Goal: Task Accomplishment & Management: Complete application form

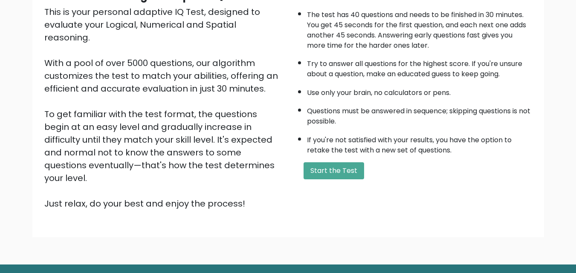
scroll to position [102, 0]
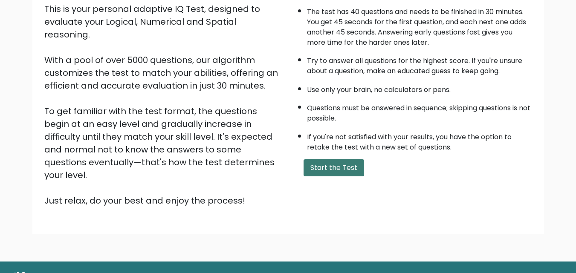
click at [335, 167] on button "Start the Test" at bounding box center [334, 167] width 61 height 17
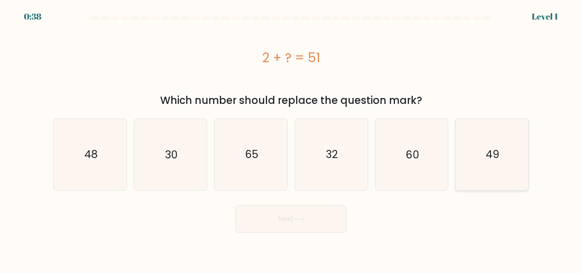
click at [470, 168] on icon "49" at bounding box center [492, 154] width 71 height 71
click at [292, 139] on input "f. 49" at bounding box center [291, 138] width 0 height 2
radio input "true"
click at [291, 224] on button "Next" at bounding box center [291, 218] width 111 height 27
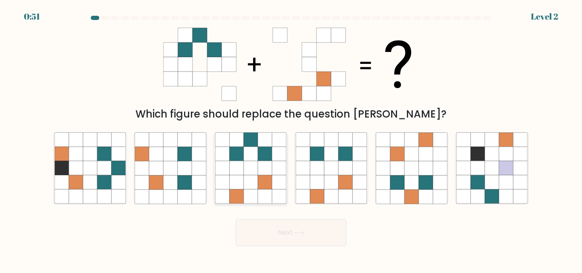
click at [261, 187] on icon at bounding box center [265, 183] width 14 height 14
click at [291, 139] on input "c." at bounding box center [291, 138] width 0 height 2
radio input "true"
click at [301, 234] on icon at bounding box center [299, 233] width 12 height 5
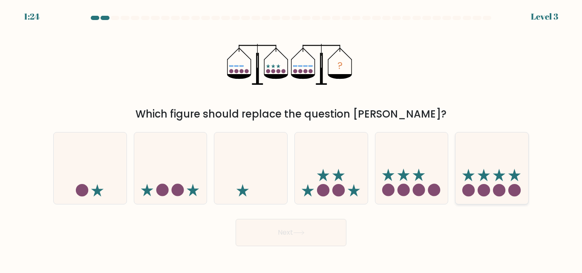
click at [495, 178] on icon at bounding box center [492, 168] width 73 height 60
click at [292, 139] on input "f." at bounding box center [291, 138] width 0 height 2
radio input "true"
click at [302, 228] on button "Next" at bounding box center [291, 232] width 111 height 27
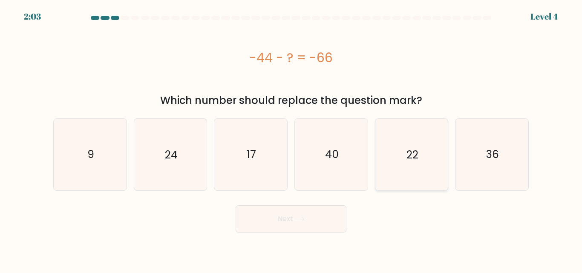
click at [439, 161] on icon "22" at bounding box center [411, 154] width 71 height 71
click at [292, 139] on input "e. 22" at bounding box center [291, 138] width 0 height 2
radio input "true"
click at [275, 220] on button "Next" at bounding box center [291, 218] width 111 height 27
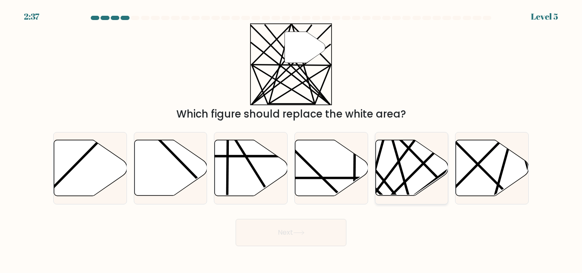
click at [401, 167] on line at bounding box center [409, 199] width 41 height 144
click at [292, 139] on input "e." at bounding box center [291, 138] width 0 height 2
radio input "true"
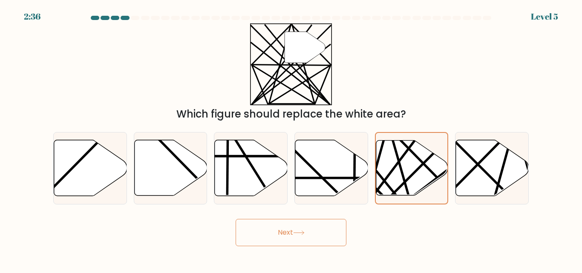
click at [269, 230] on button "Next" at bounding box center [291, 232] width 111 height 27
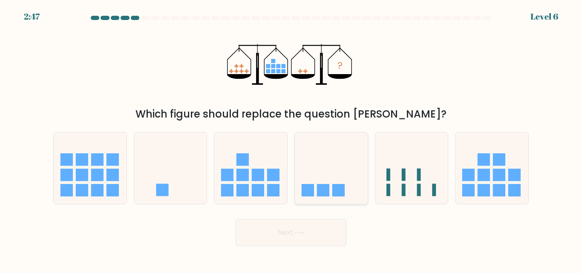
click at [318, 181] on icon at bounding box center [331, 168] width 73 height 60
click at [292, 139] on input "d." at bounding box center [291, 138] width 0 height 2
radio input "true"
click at [307, 228] on button "Next" at bounding box center [291, 232] width 111 height 27
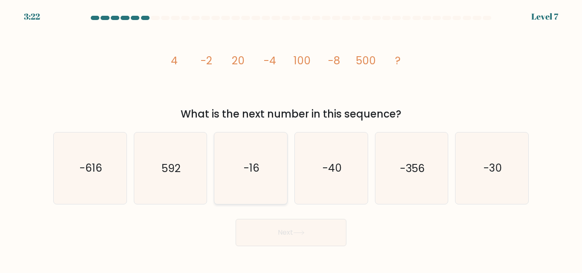
click at [220, 172] on icon "-16" at bounding box center [250, 168] width 71 height 71
click at [291, 139] on input "c. -16" at bounding box center [291, 138] width 0 height 2
radio input "true"
click at [301, 231] on icon at bounding box center [299, 233] width 12 height 5
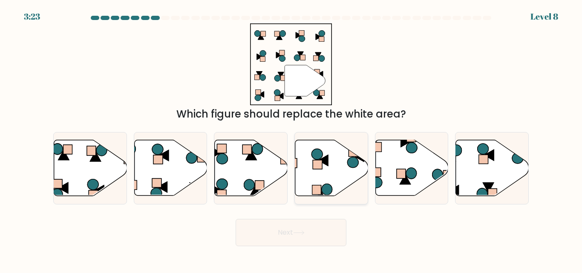
click at [340, 171] on icon at bounding box center [331, 168] width 73 height 56
click at [292, 139] on input "d." at bounding box center [291, 138] width 0 height 2
radio input "true"
click at [307, 236] on button "Next" at bounding box center [291, 232] width 111 height 27
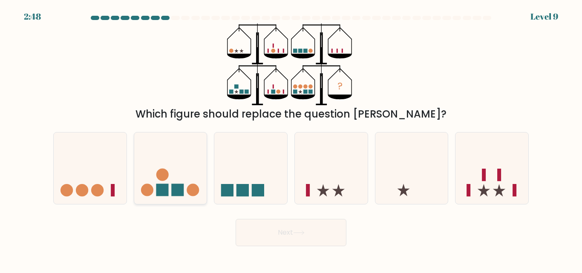
click at [175, 179] on icon at bounding box center [170, 168] width 73 height 60
click at [291, 139] on input "b." at bounding box center [291, 138] width 0 height 2
radio input "true"
click at [289, 236] on button "Next" at bounding box center [291, 232] width 111 height 27
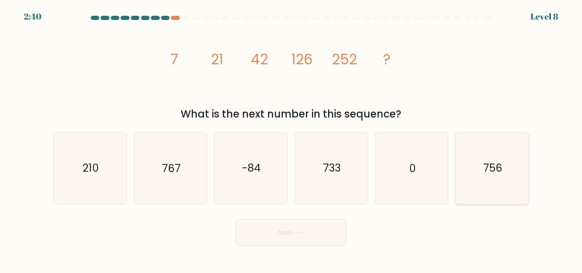
click at [477, 172] on icon "756" at bounding box center [492, 168] width 71 height 71
click at [292, 139] on input "f. 756" at bounding box center [291, 138] width 0 height 2
radio input "true"
click at [301, 228] on button "Next" at bounding box center [291, 232] width 111 height 27
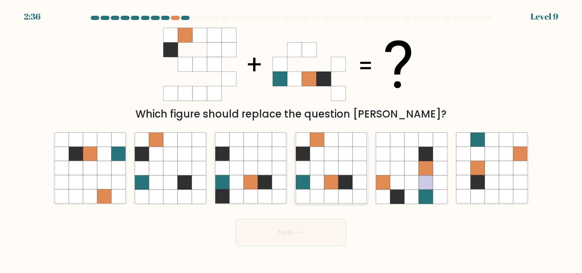
click at [312, 191] on icon at bounding box center [317, 197] width 14 height 14
click at [292, 139] on input "d." at bounding box center [291, 138] width 0 height 2
radio input "true"
click at [263, 237] on button "Next" at bounding box center [291, 232] width 111 height 27
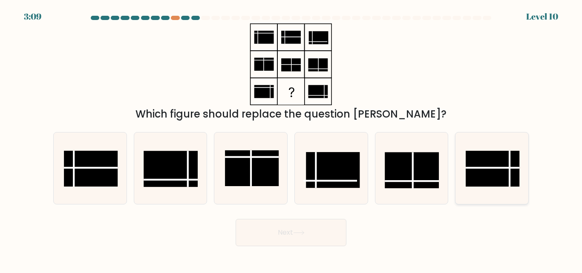
click at [507, 172] on rect at bounding box center [493, 169] width 54 height 36
click at [292, 139] on input "f." at bounding box center [291, 138] width 0 height 2
radio input "true"
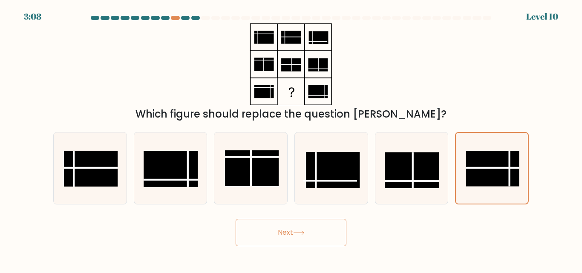
click at [320, 236] on button "Next" at bounding box center [291, 232] width 111 height 27
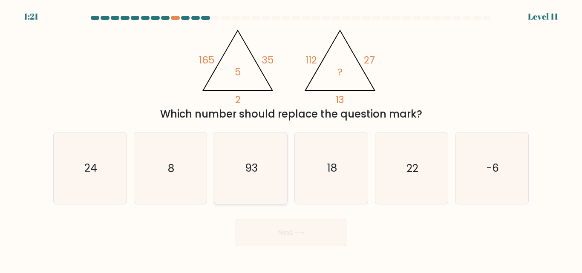
click at [233, 173] on icon "93" at bounding box center [250, 168] width 71 height 71
click at [291, 139] on input "c. 93" at bounding box center [291, 138] width 0 height 2
radio input "true"
click at [296, 228] on button "Next" at bounding box center [291, 232] width 111 height 27
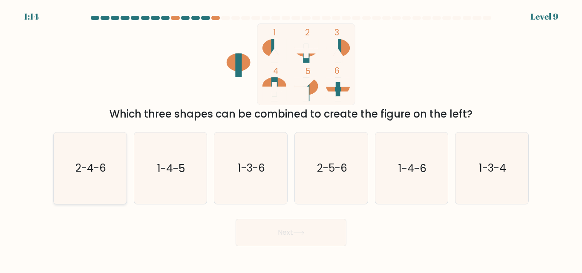
click at [86, 185] on icon "2-4-6" at bounding box center [90, 168] width 71 height 71
click at [291, 139] on input "a. 2-4-6" at bounding box center [291, 138] width 0 height 2
radio input "true"
click at [284, 240] on button "Next" at bounding box center [291, 232] width 111 height 27
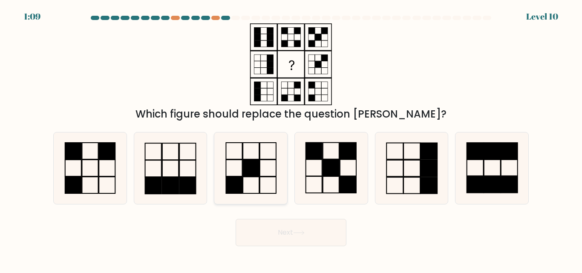
click at [258, 175] on rect at bounding box center [251, 168] width 16 height 17
click at [291, 139] on input "c." at bounding box center [291, 138] width 0 height 2
radio input "true"
click at [301, 234] on icon at bounding box center [299, 233] width 12 height 5
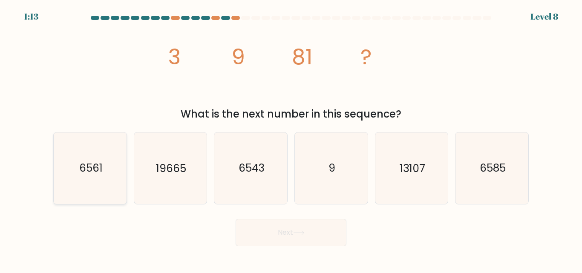
click at [64, 165] on icon "6561" at bounding box center [90, 168] width 71 height 71
click at [291, 139] on input "a. 6561" at bounding box center [291, 138] width 0 height 2
radio input "true"
click at [282, 243] on button "Next" at bounding box center [291, 232] width 111 height 27
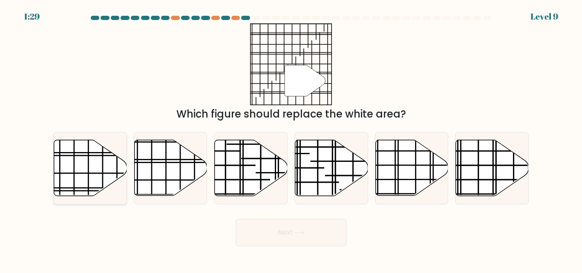
click at [96, 160] on icon at bounding box center [90, 168] width 73 height 56
click at [291, 139] on input "a." at bounding box center [291, 138] width 0 height 2
radio input "true"
click at [296, 224] on button "Next" at bounding box center [291, 232] width 111 height 27
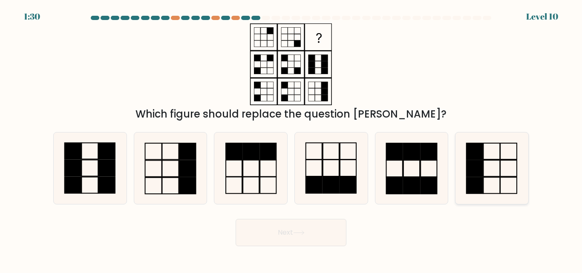
click at [519, 158] on icon at bounding box center [492, 168] width 71 height 71
click at [292, 139] on input "f." at bounding box center [291, 138] width 0 height 2
radio input "true"
click at [299, 221] on button "Next" at bounding box center [291, 232] width 111 height 27
click at [311, 233] on button "Next" at bounding box center [291, 232] width 111 height 27
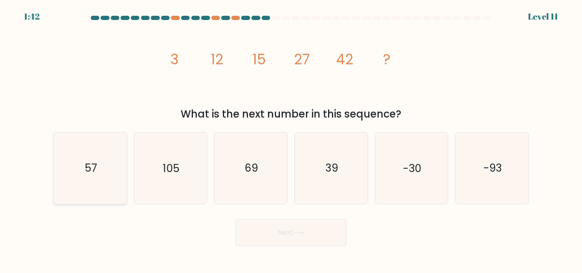
click at [90, 192] on icon "57" at bounding box center [90, 168] width 71 height 71
click at [291, 139] on input "a. 57" at bounding box center [291, 138] width 0 height 2
radio input "true"
click at [298, 228] on button "Next" at bounding box center [291, 232] width 111 height 27
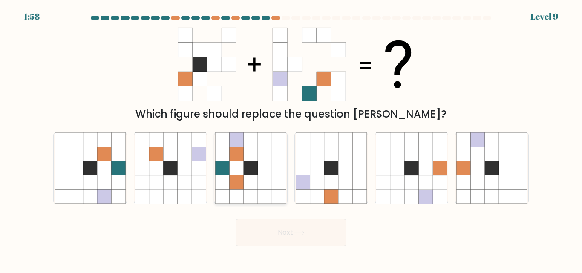
click at [225, 155] on icon at bounding box center [222, 154] width 14 height 14
click at [291, 139] on input "c." at bounding box center [291, 138] width 0 height 2
radio input "true"
click at [301, 232] on icon at bounding box center [299, 233] width 12 height 5
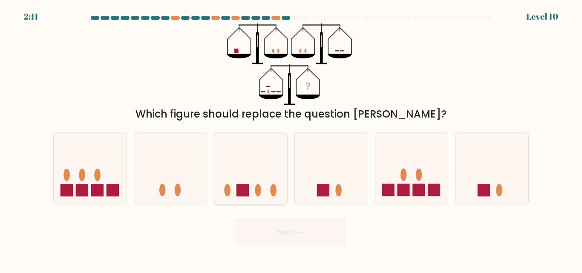
click at [234, 179] on icon at bounding box center [250, 168] width 73 height 60
click at [291, 139] on input "c." at bounding box center [291, 138] width 0 height 2
radio input "true"
click at [310, 240] on button "Next" at bounding box center [291, 232] width 111 height 27
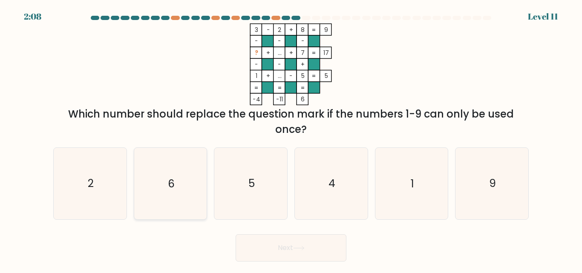
click at [162, 219] on icon "6" at bounding box center [170, 183] width 71 height 71
click at [291, 139] on input "b. 6" at bounding box center [291, 138] width 0 height 2
radio input "true"
click at [278, 246] on button "Next" at bounding box center [291, 247] width 111 height 27
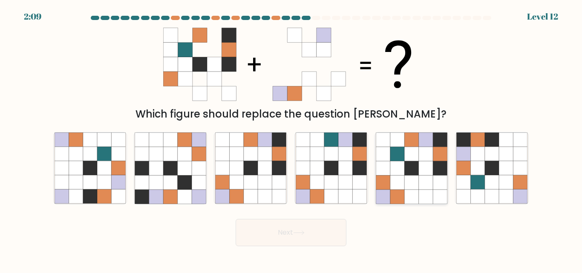
click at [411, 177] on icon at bounding box center [412, 183] width 14 height 14
click at [292, 139] on input "e." at bounding box center [291, 138] width 0 height 2
radio input "true"
click at [282, 241] on button "Next" at bounding box center [291, 232] width 111 height 27
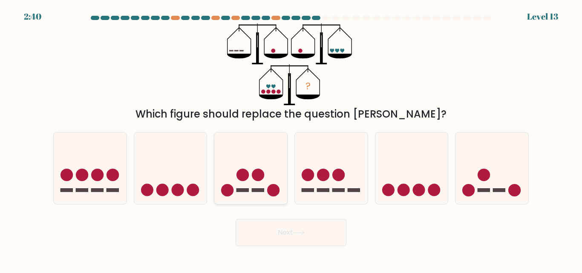
click at [265, 180] on icon at bounding box center [250, 168] width 73 height 60
click at [291, 139] on input "c." at bounding box center [291, 138] width 0 height 2
radio input "true"
click at [313, 237] on button "Next" at bounding box center [291, 232] width 111 height 27
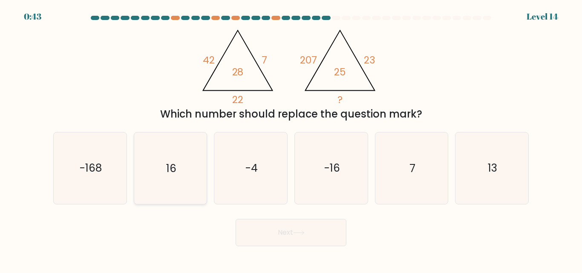
click at [160, 169] on icon "16" at bounding box center [170, 168] width 71 height 71
click at [291, 139] on input "b. 16" at bounding box center [291, 138] width 0 height 2
radio input "true"
click at [283, 235] on button "Next" at bounding box center [291, 232] width 111 height 27
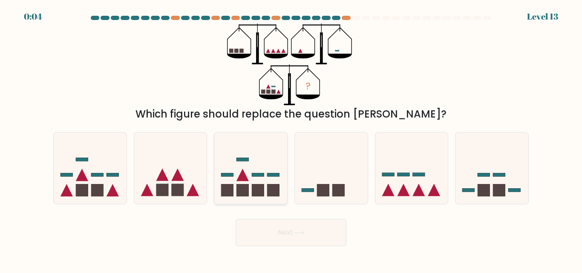
click at [269, 171] on icon at bounding box center [250, 168] width 73 height 60
click at [291, 139] on input "c." at bounding box center [291, 138] width 0 height 2
radio input "true"
click at [292, 239] on button "Next" at bounding box center [291, 232] width 111 height 27
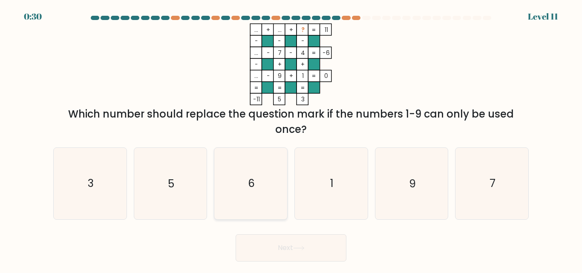
click at [260, 174] on icon "6" at bounding box center [250, 183] width 71 height 71
click at [291, 139] on input "c. 6" at bounding box center [291, 138] width 0 height 2
radio input "true"
click at [290, 244] on button "Next" at bounding box center [291, 247] width 111 height 27
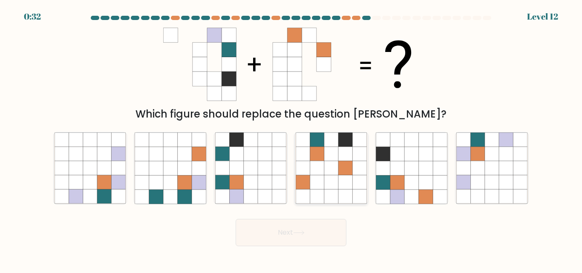
click at [342, 186] on icon at bounding box center [345, 183] width 14 height 14
click at [292, 139] on input "d." at bounding box center [291, 138] width 0 height 2
radio input "true"
click at [286, 227] on button "Next" at bounding box center [291, 232] width 111 height 27
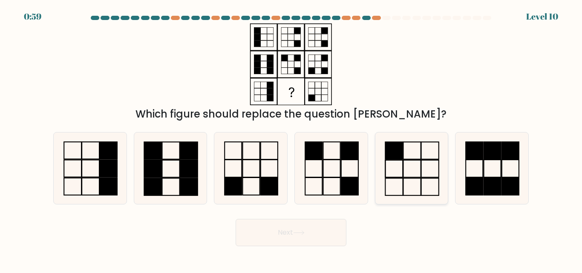
click at [407, 163] on icon at bounding box center [411, 168] width 71 height 71
click at [292, 139] on input "e." at bounding box center [291, 138] width 0 height 2
radio input "true"
click at [281, 237] on button "Next" at bounding box center [291, 232] width 111 height 27
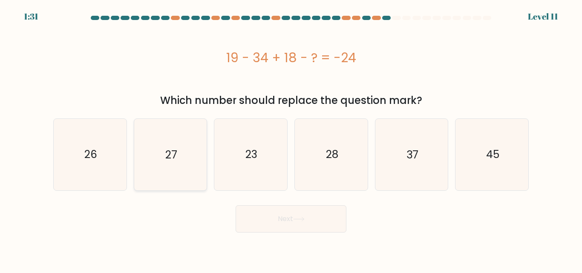
click at [195, 136] on icon "27" at bounding box center [170, 154] width 71 height 71
click at [291, 137] on input "b. 27" at bounding box center [291, 138] width 0 height 2
radio input "true"
click at [279, 220] on button "Next" at bounding box center [291, 218] width 111 height 27
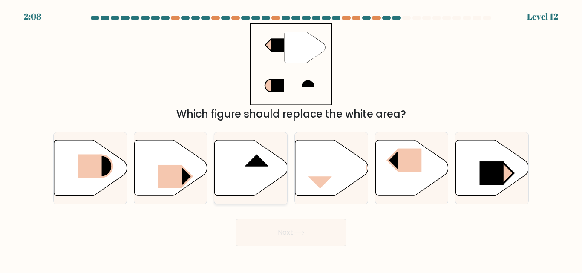
click at [249, 176] on icon at bounding box center [251, 168] width 73 height 56
click at [291, 139] on input "c." at bounding box center [291, 138] width 0 height 2
radio input "true"
click at [308, 222] on button "Next" at bounding box center [291, 232] width 111 height 27
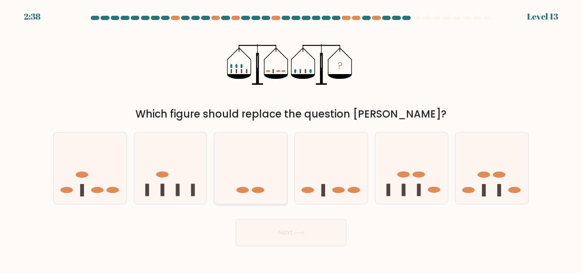
click at [214, 183] on icon at bounding box center [250, 168] width 73 height 60
click at [291, 139] on input "c." at bounding box center [291, 138] width 0 height 2
radio input "true"
click at [295, 228] on button "Next" at bounding box center [291, 232] width 111 height 27
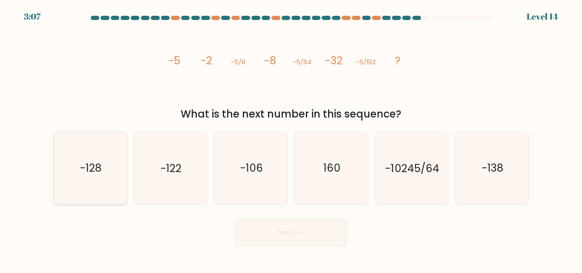
click at [98, 181] on icon "-128" at bounding box center [90, 168] width 71 height 71
click at [291, 139] on input "a. -128" at bounding box center [291, 138] width 0 height 2
radio input "true"
click at [295, 234] on button "Next" at bounding box center [291, 232] width 111 height 27
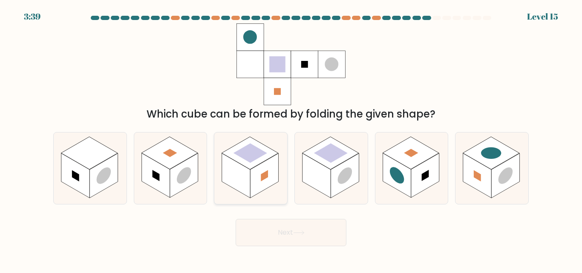
click at [237, 152] on rect at bounding box center [251, 154] width 34 height 20
click at [291, 139] on input "c." at bounding box center [291, 138] width 0 height 2
radio input "true"
click at [312, 230] on button "Next" at bounding box center [291, 232] width 111 height 27
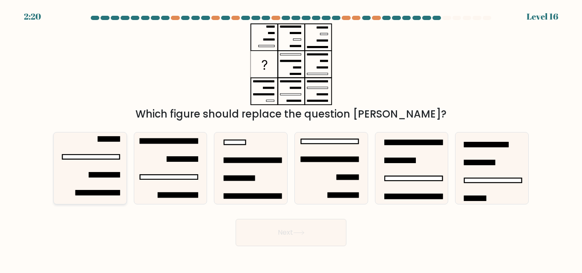
click at [92, 188] on icon at bounding box center [90, 168] width 71 height 71
click at [291, 139] on input "a." at bounding box center [291, 138] width 0 height 2
radio input "true"
click at [294, 238] on button "Next" at bounding box center [291, 232] width 111 height 27
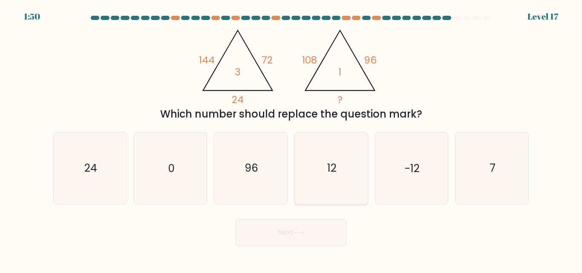
click at [343, 170] on icon "12" at bounding box center [331, 168] width 71 height 71
click at [292, 139] on input "d. 12" at bounding box center [291, 138] width 0 height 2
radio input "true"
click at [269, 233] on button "Next" at bounding box center [291, 232] width 111 height 27
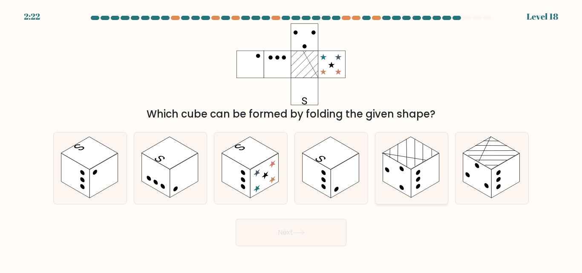
click at [397, 185] on rect at bounding box center [397, 175] width 28 height 45
click at [292, 139] on input "e." at bounding box center [291, 138] width 0 height 2
radio input "true"
click at [486, 182] on rect at bounding box center [477, 175] width 28 height 45
click at [292, 139] on input "f." at bounding box center [291, 138] width 0 height 2
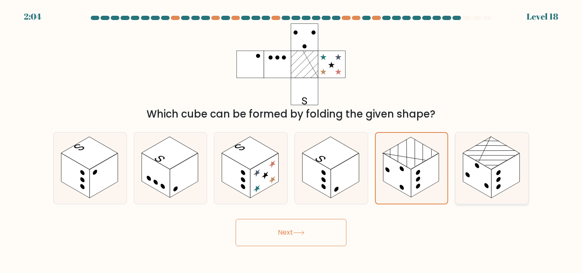
radio input "true"
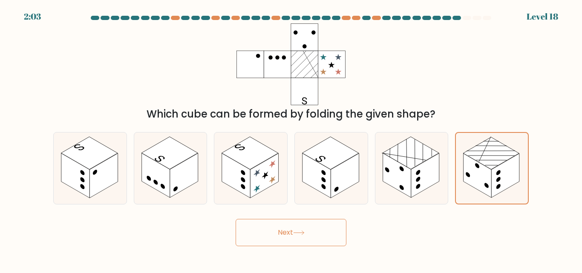
click at [315, 236] on button "Next" at bounding box center [291, 232] width 111 height 27
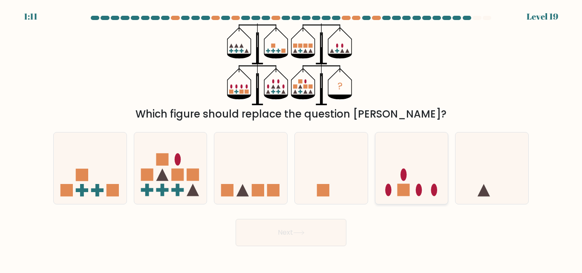
click at [412, 184] on icon at bounding box center [412, 168] width 73 height 60
click at [292, 139] on input "e." at bounding box center [291, 138] width 0 height 2
radio input "true"
click at [323, 234] on button "Next" at bounding box center [291, 232] width 111 height 27
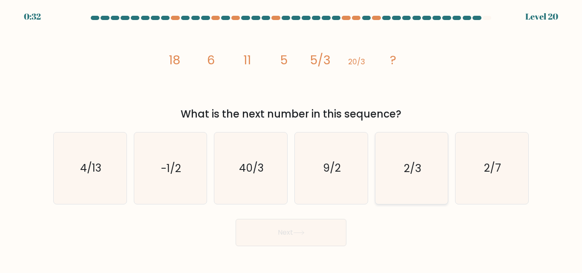
click at [406, 193] on icon "2/3" at bounding box center [411, 168] width 71 height 71
click at [292, 139] on input "e. 2/3" at bounding box center [291, 138] width 0 height 2
radio input "true"
click at [307, 235] on button "Next" at bounding box center [291, 232] width 111 height 27
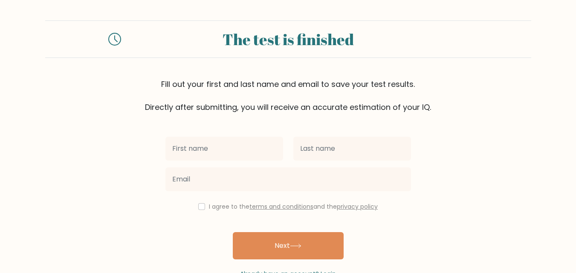
click at [214, 147] on input "text" at bounding box center [224, 149] width 118 height 24
type input "unknown"
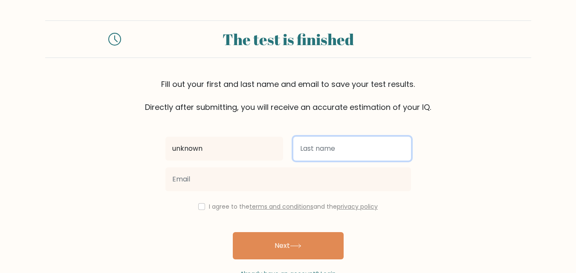
click at [320, 148] on input "text" at bounding box center [352, 149] width 118 height 24
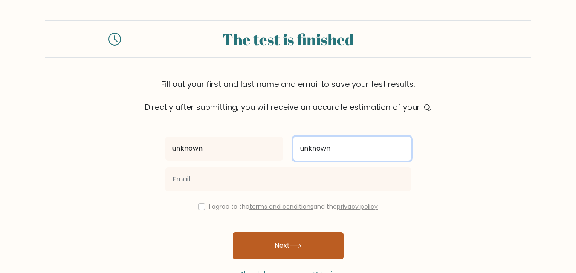
type input "unknown"
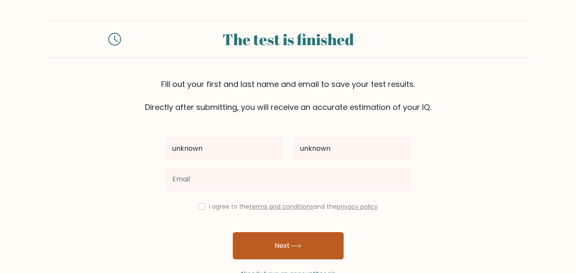
click at [276, 245] on button "Next" at bounding box center [288, 245] width 111 height 27
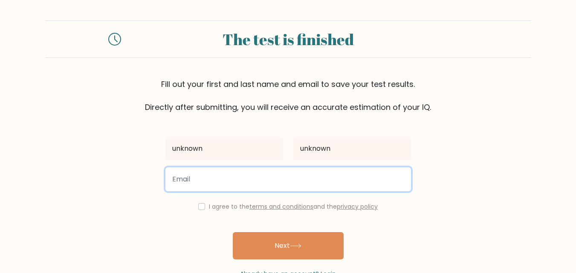
click at [262, 174] on input "email" at bounding box center [288, 180] width 246 height 24
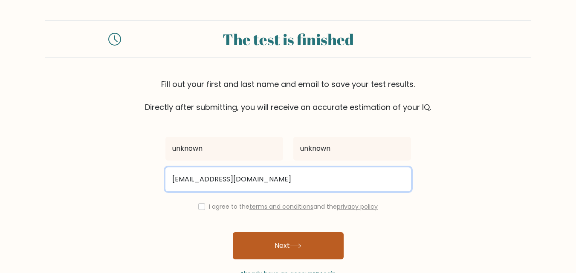
type input "sushmayadavgothwal83@gmail.com"
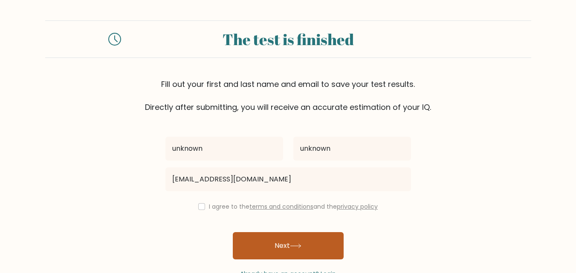
click at [272, 246] on button "Next" at bounding box center [288, 245] width 111 height 27
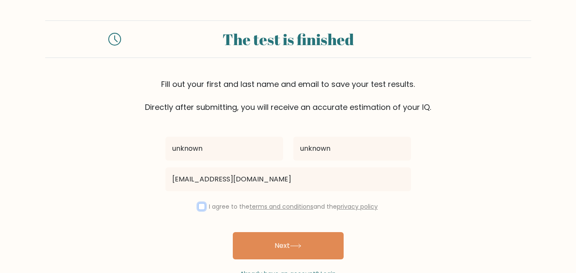
click at [199, 208] on input "checkbox" at bounding box center [201, 206] width 7 height 7
checkbox input "true"
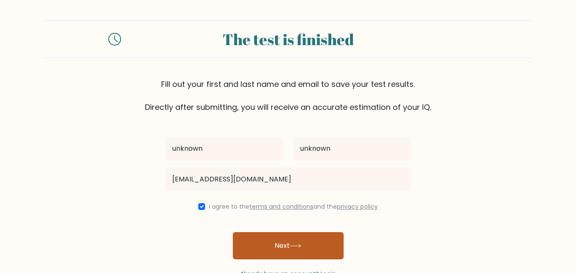
click at [273, 246] on button "Next" at bounding box center [288, 245] width 111 height 27
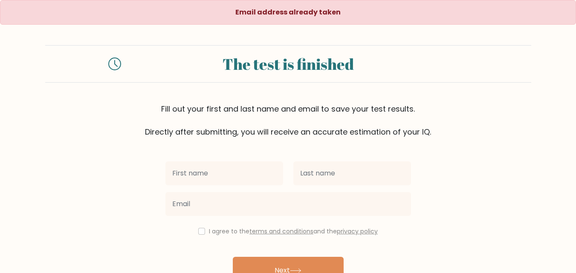
click at [220, 177] on input "text" at bounding box center [224, 174] width 118 height 24
type input "unknown"
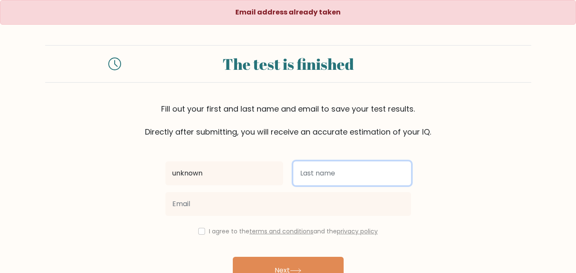
click at [314, 177] on input "text" at bounding box center [352, 174] width 118 height 24
type input "unknown"
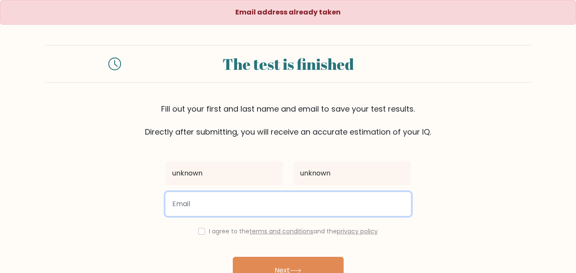
click at [272, 202] on input "email" at bounding box center [288, 204] width 246 height 24
type input "sushmayadavgothwal83@gmail.com"
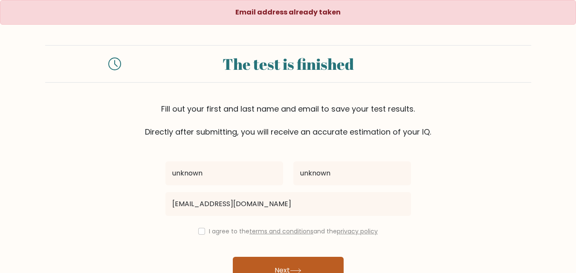
click at [275, 262] on button "Next" at bounding box center [288, 270] width 111 height 27
click at [198, 230] on input "checkbox" at bounding box center [201, 231] width 7 height 7
checkbox input "true"
click at [271, 263] on button "Next" at bounding box center [288, 270] width 111 height 27
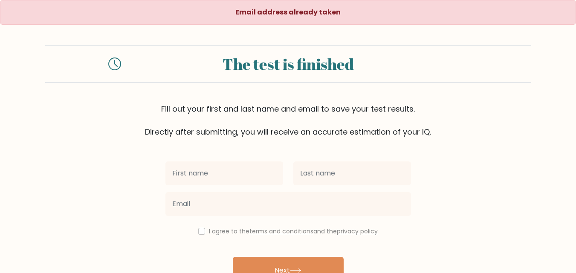
click at [234, 171] on input "text" at bounding box center [224, 174] width 118 height 24
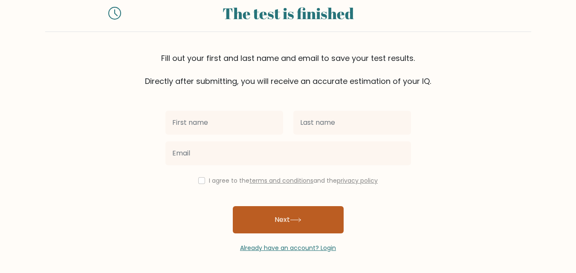
click at [273, 231] on button "Next" at bounding box center [288, 219] width 111 height 27
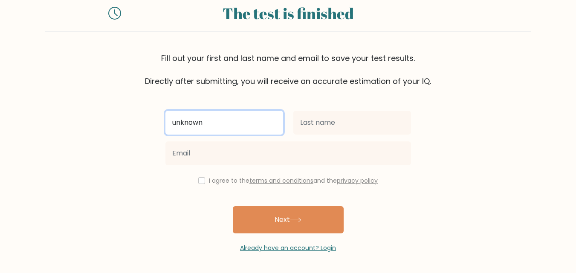
type input "unknown"
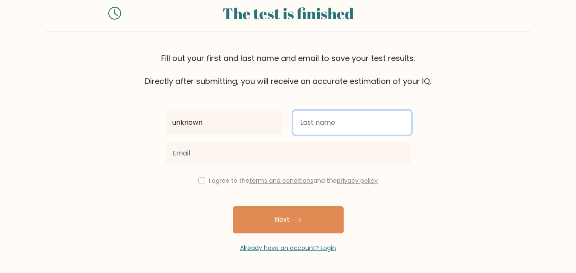
click at [315, 130] on input "text" at bounding box center [352, 123] width 118 height 24
type input "unknown"
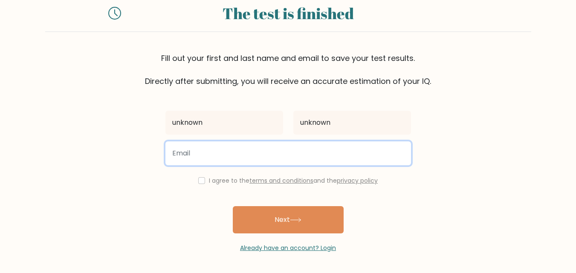
click at [302, 148] on input "email" at bounding box center [288, 154] width 246 height 24
type input "sushmayadavgothwal83@gmail.com"
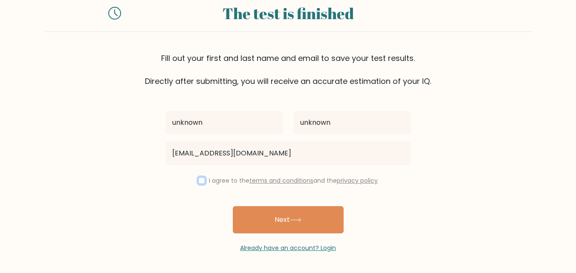
click at [198, 181] on input "checkbox" at bounding box center [201, 180] width 7 height 7
checkbox input "true"
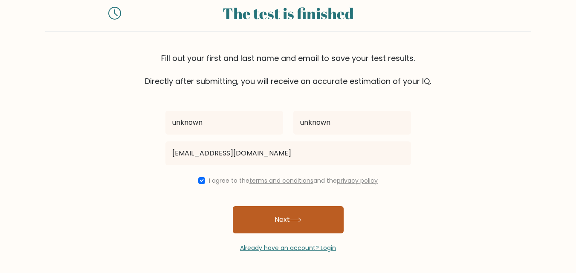
click at [263, 220] on button "Next" at bounding box center [288, 219] width 111 height 27
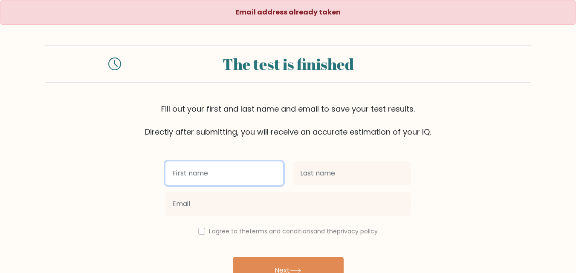
click at [224, 179] on input "text" at bounding box center [224, 174] width 118 height 24
type input "unknown"
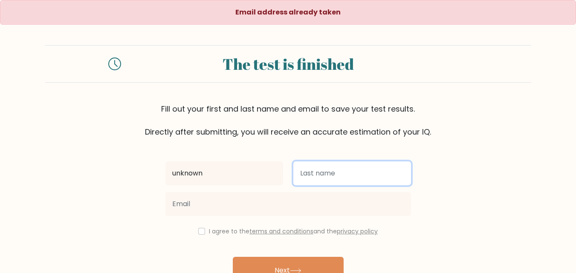
click at [326, 178] on input "text" at bounding box center [352, 174] width 118 height 24
type input "unknown"
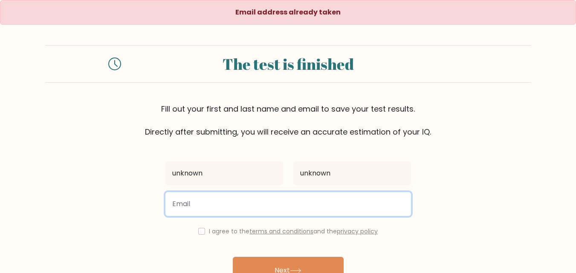
click at [281, 207] on input "email" at bounding box center [288, 204] width 246 height 24
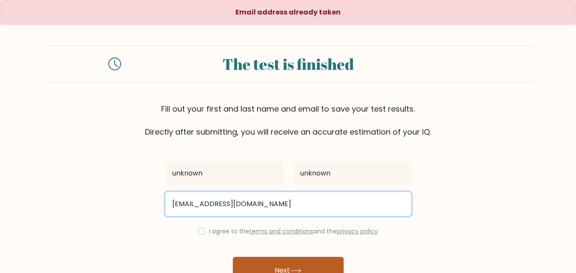
type input "sanjayaydavgothwal@gmail.com"
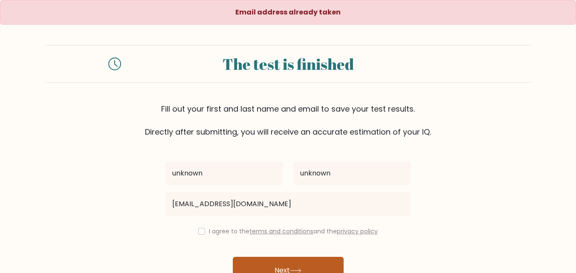
click at [291, 263] on button "Next" at bounding box center [288, 270] width 111 height 27
click at [204, 230] on div "I agree to the terms and conditions and the privacy policy" at bounding box center [288, 231] width 256 height 10
click at [200, 231] on input "checkbox" at bounding box center [201, 231] width 7 height 7
checkbox input "true"
click at [282, 266] on button "Next" at bounding box center [288, 270] width 111 height 27
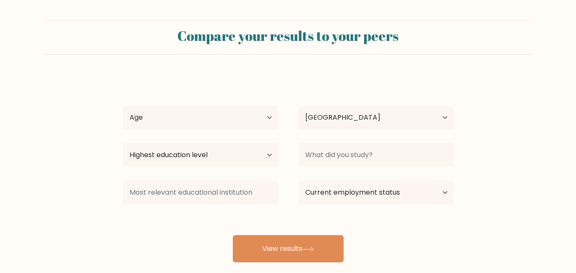
select select "IN"
click at [250, 127] on select "Age Under [DEMOGRAPHIC_DATA] [DEMOGRAPHIC_DATA] [DEMOGRAPHIC_DATA] [DEMOGRAPHIC…" at bounding box center [200, 118] width 155 height 24
select select "min_18"
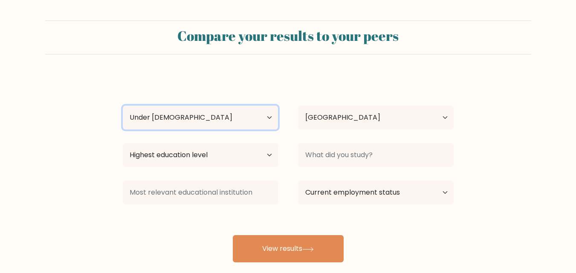
click at [123, 106] on select "Age Under [DEMOGRAPHIC_DATA] [DEMOGRAPHIC_DATA] [DEMOGRAPHIC_DATA] [DEMOGRAPHIC…" at bounding box center [200, 118] width 155 height 24
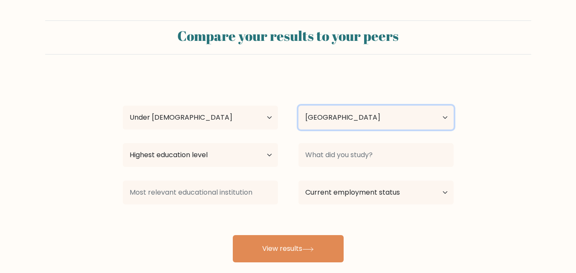
click at [351, 116] on select "Country [GEOGRAPHIC_DATA] [GEOGRAPHIC_DATA] [GEOGRAPHIC_DATA] [US_STATE] [GEOGR…" at bounding box center [375, 118] width 155 height 24
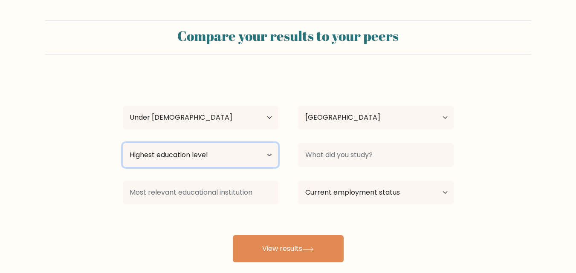
click at [179, 153] on select "Highest education level No schooling Primary Lower Secondary Upper Secondary Oc…" at bounding box center [200, 155] width 155 height 24
select select "lower_secondary"
click at [123, 143] on select "Highest education level No schooling Primary Lower Secondary Upper Secondary Oc…" at bounding box center [200, 155] width 155 height 24
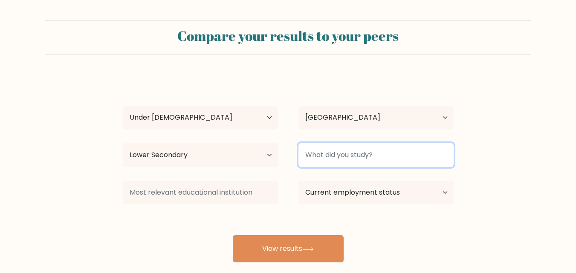
click at [359, 164] on input at bounding box center [375, 155] width 155 height 24
click at [354, 156] on input at bounding box center [375, 155] width 155 height 24
type input "n"
type input "m"
type input "mpc"
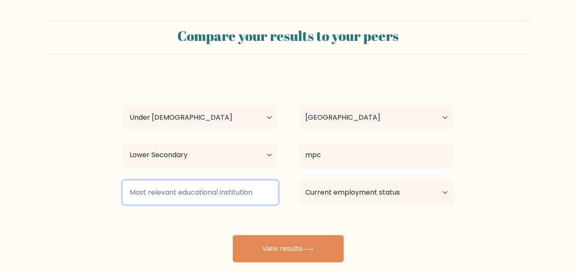
click at [226, 196] on input at bounding box center [200, 193] width 155 height 24
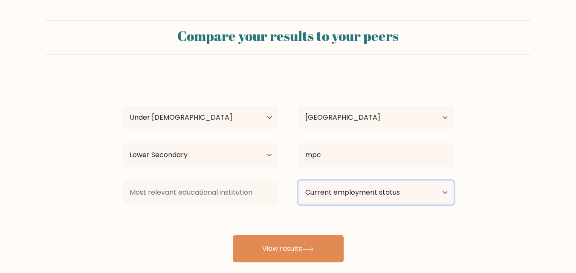
click at [336, 192] on select "Current employment status Employed Student Retired Other / prefer not to answer" at bounding box center [375, 193] width 155 height 24
select select "student"
click at [298, 181] on select "Current employment status Employed Student Retired Other / prefer not to answer" at bounding box center [375, 193] width 155 height 24
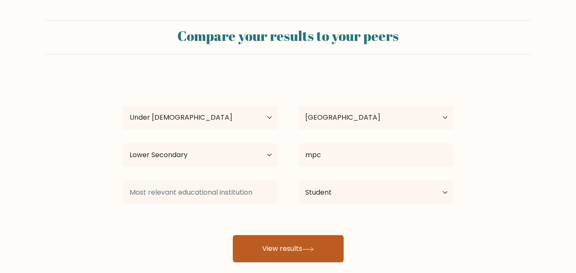
click at [271, 255] on button "View results" at bounding box center [288, 248] width 111 height 27
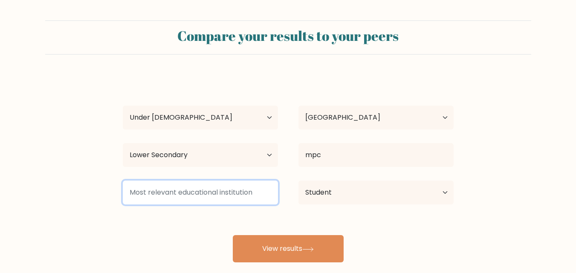
click at [225, 188] on input at bounding box center [200, 193] width 155 height 24
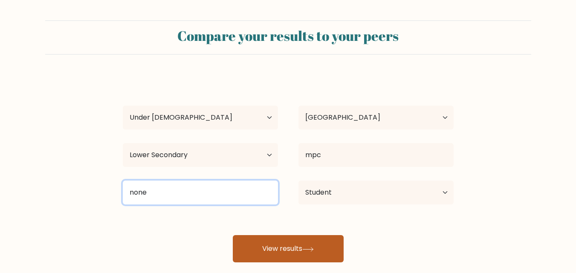
type input "none"
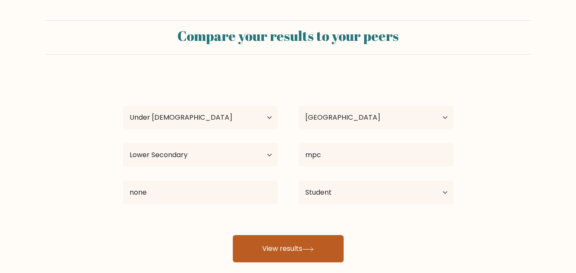
click at [292, 245] on button "View results" at bounding box center [288, 248] width 111 height 27
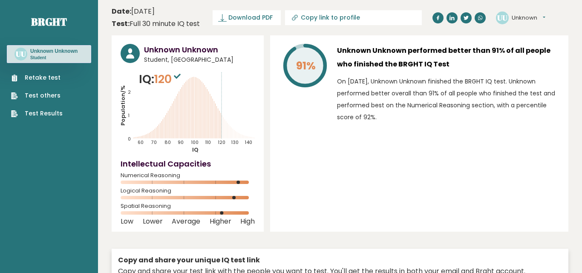
type input "https://brght.org/share/2smtf3ru/?brght-intelligence-test"
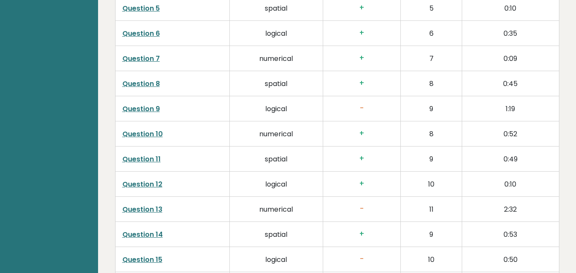
scroll to position [1466, 0]
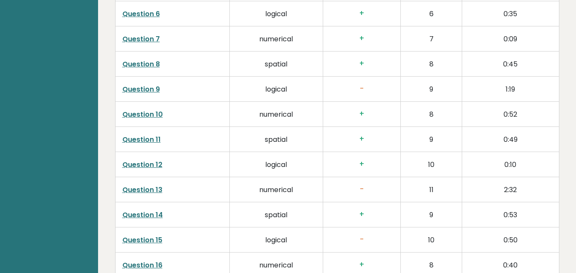
click at [129, 87] on link "Question 9" at bounding box center [141, 89] width 38 height 10
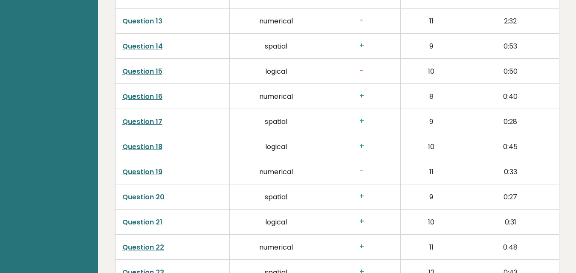
scroll to position [1637, 0]
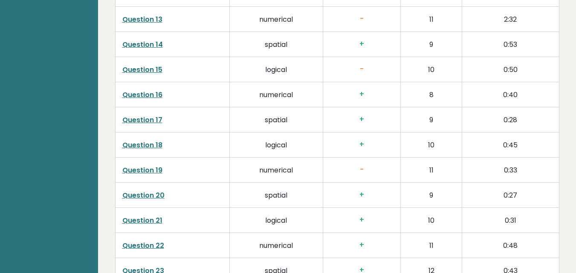
click at [159, 19] on link "Question 13" at bounding box center [142, 19] width 40 height 10
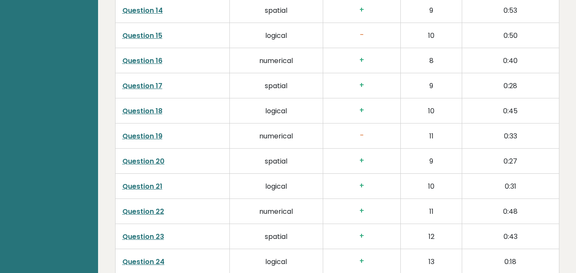
scroll to position [1688, 0]
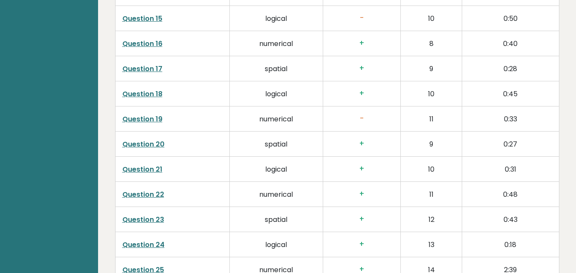
click at [150, 18] on link "Question 15" at bounding box center [142, 19] width 40 height 10
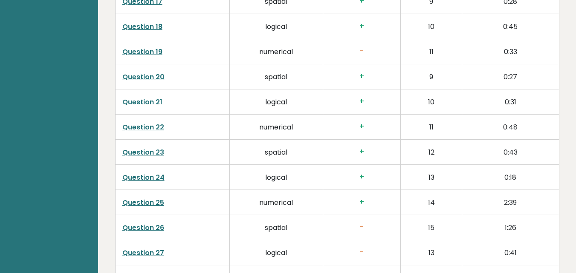
scroll to position [1756, 0]
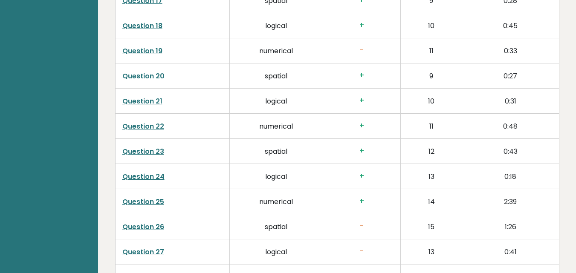
click at [147, 53] on link "Question 19" at bounding box center [142, 51] width 40 height 10
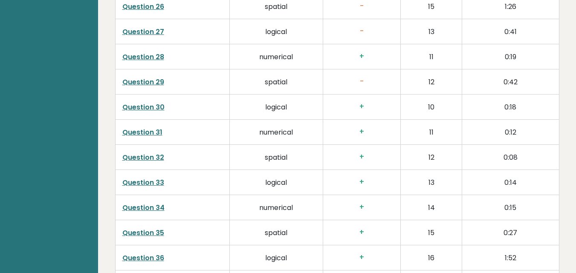
scroll to position [1978, 0]
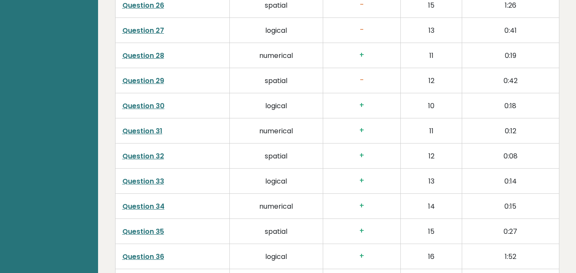
click at [144, 6] on link "Question 26" at bounding box center [143, 5] width 42 height 10
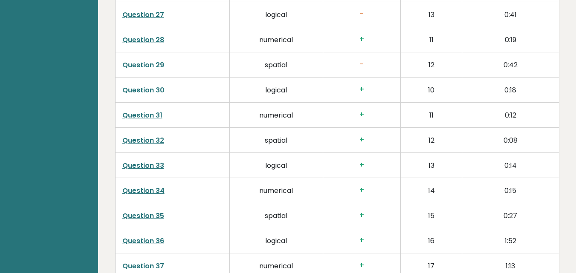
scroll to position [1995, 0]
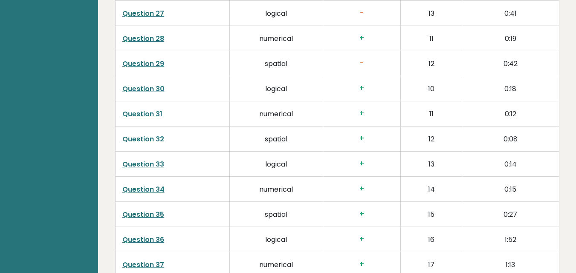
click at [142, 16] on link "Question 27" at bounding box center [143, 14] width 42 height 10
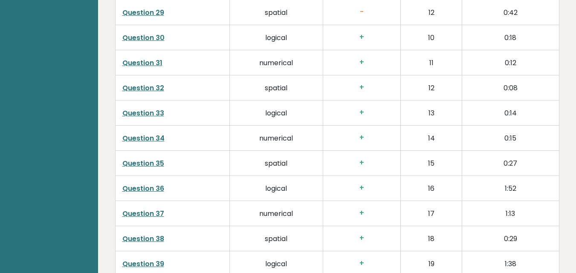
click at [143, 12] on link "Question 29" at bounding box center [143, 13] width 42 height 10
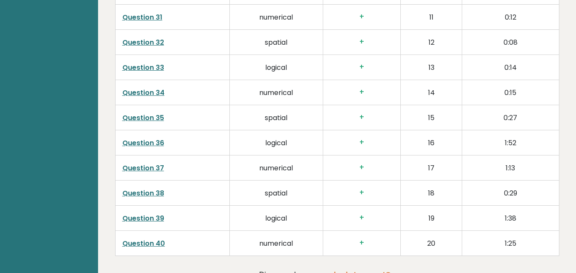
scroll to position [2195, 0]
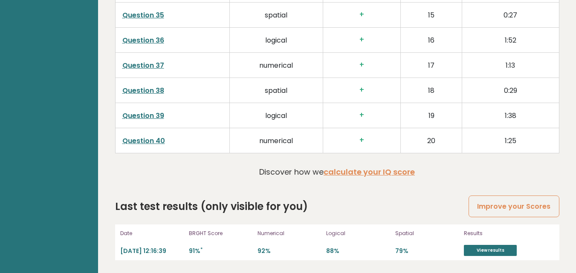
click at [142, 115] on link "Question 39" at bounding box center [143, 116] width 42 height 10
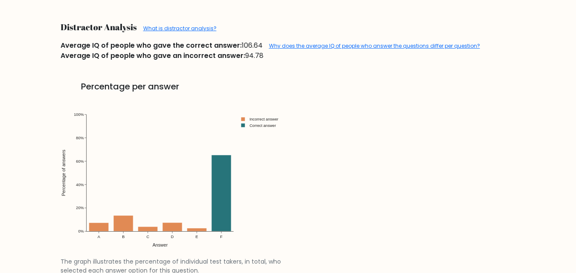
scroll to position [955, 0]
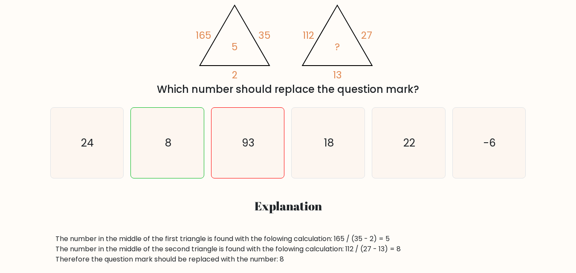
scroll to position [181, 0]
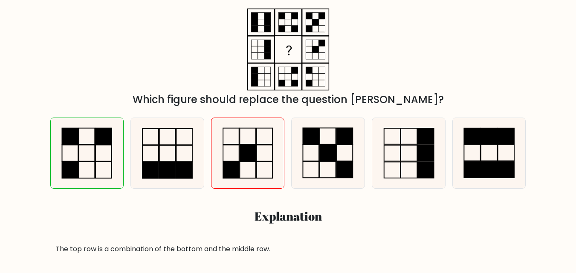
scroll to position [152, 0]
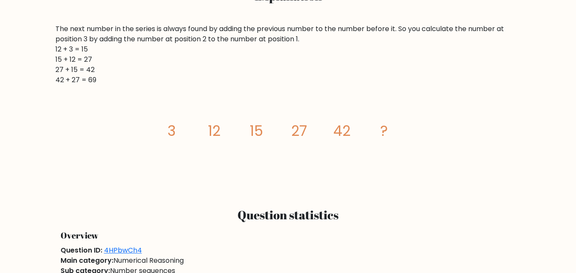
scroll to position [375, 0]
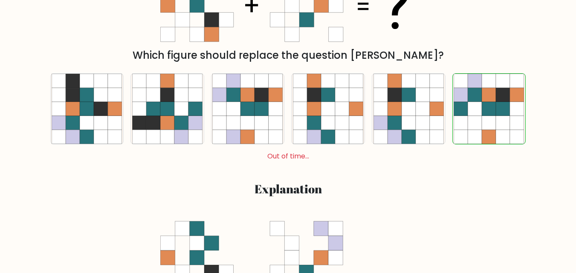
scroll to position [239, 0]
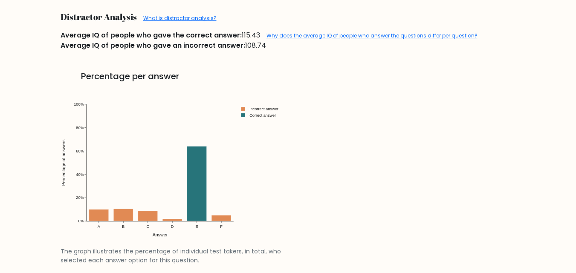
scroll to position [904, 0]
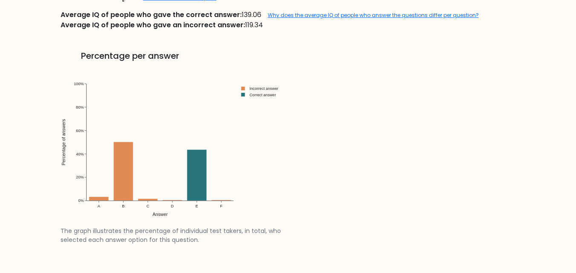
scroll to position [986, 0]
